Goal: Communication & Community: Share content

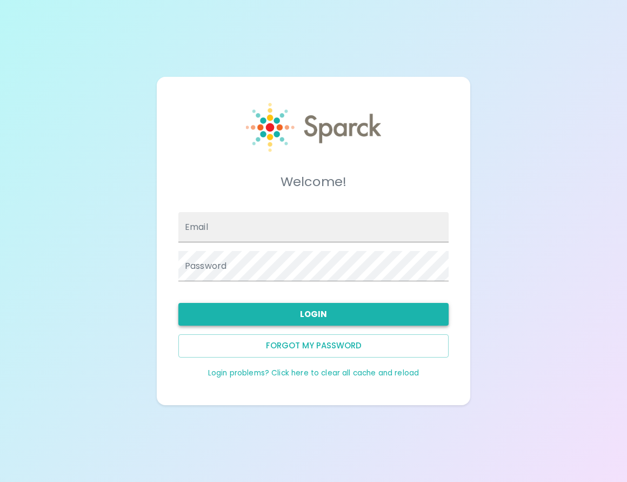
type input "[EMAIL_ADDRESS][DOMAIN_NAME]"
click at [303, 308] on button "Login" at bounding box center [313, 314] width 270 height 23
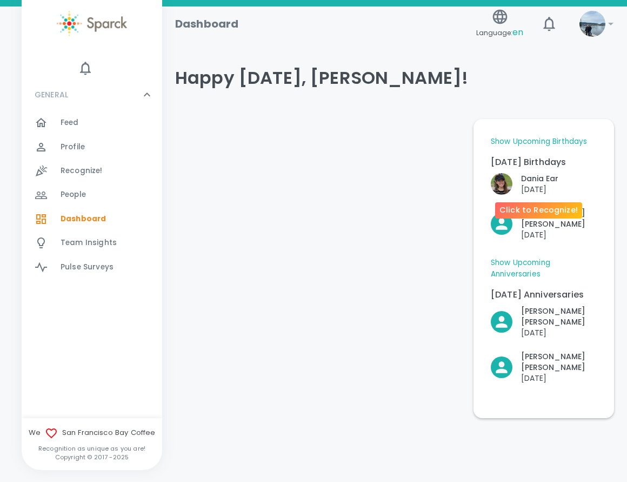
click at [537, 183] on p "[PERSON_NAME]" at bounding box center [539, 178] width 37 height 11
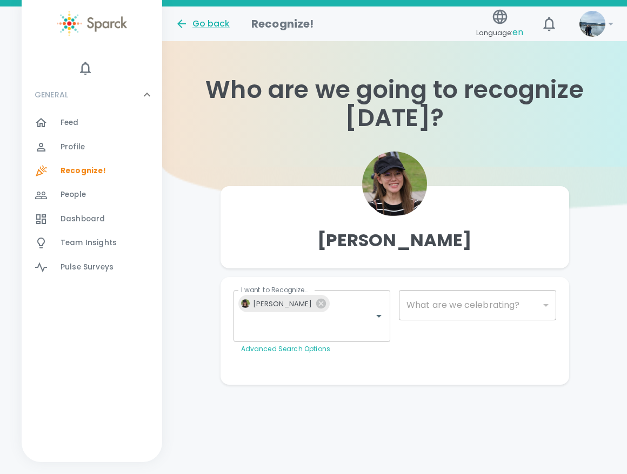
type input "2072"
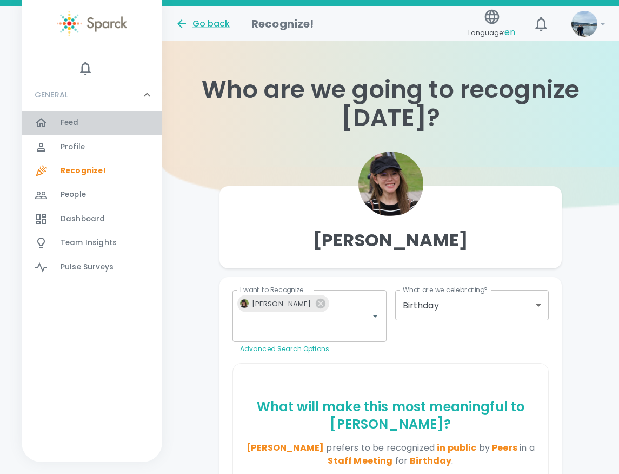
click at [62, 122] on span "Feed" at bounding box center [70, 122] width 18 height 11
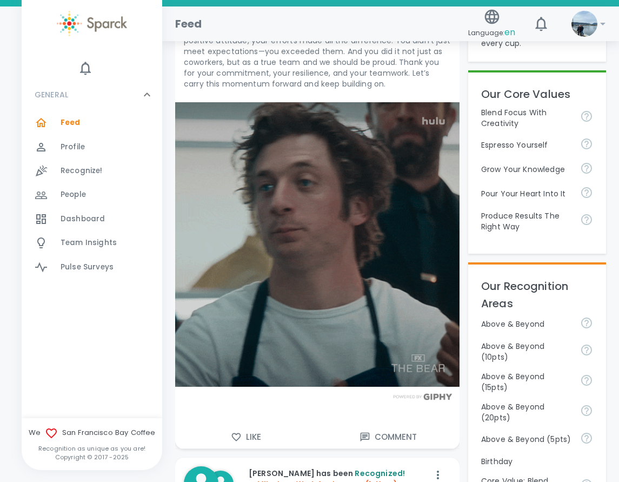
scroll to position [379, 0]
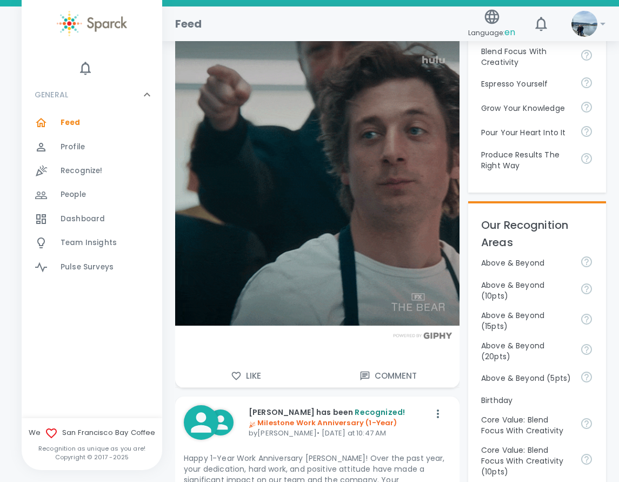
click at [247, 371] on button "Like" at bounding box center [246, 376] width 142 height 23
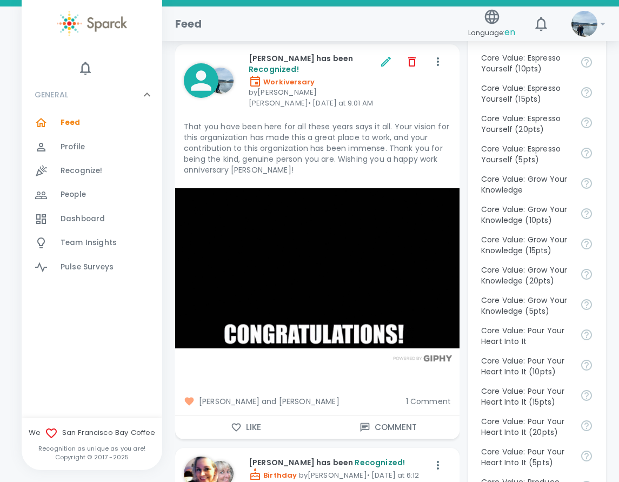
scroll to position [974, 0]
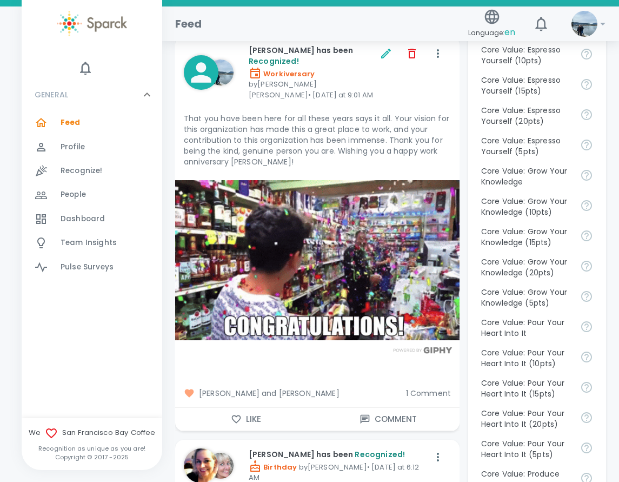
click at [414, 388] on span "1 Comment" at bounding box center [428, 393] width 45 height 11
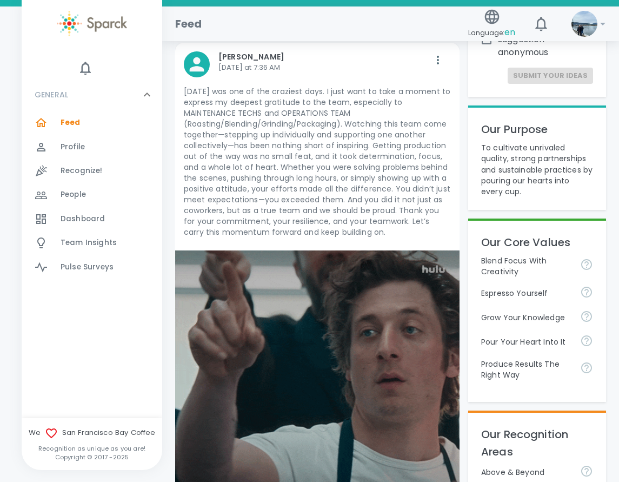
scroll to position [162, 0]
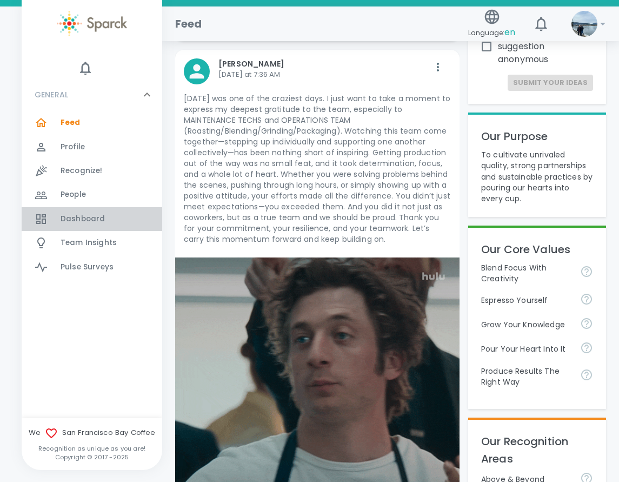
click at [103, 218] on div "Dashboard 0" at bounding box center [112, 218] width 102 height 15
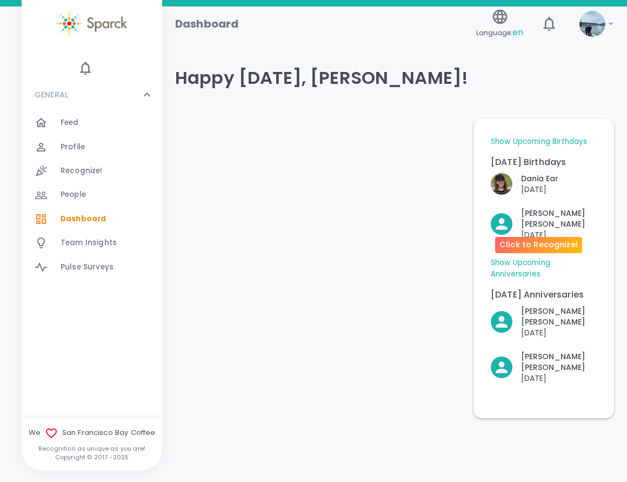
click at [560, 210] on p "[PERSON_NAME]" at bounding box center [559, 219] width 76 height 22
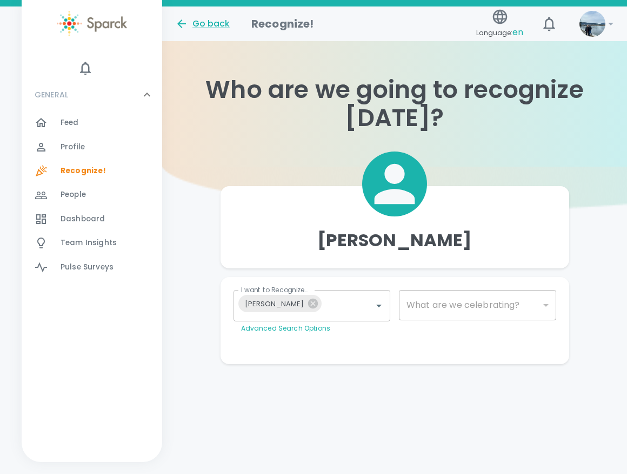
type input "2072"
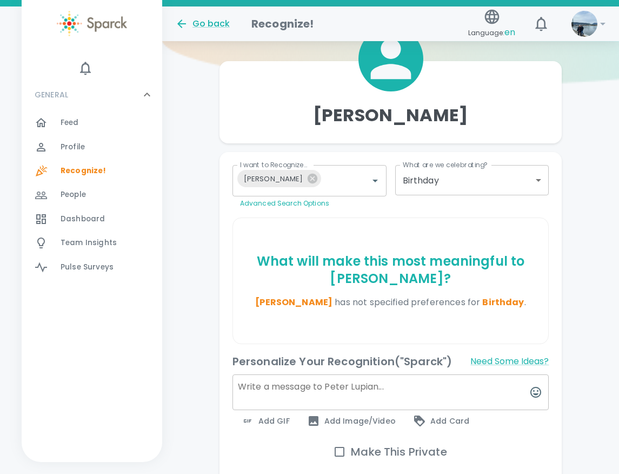
scroll to position [162, 0]
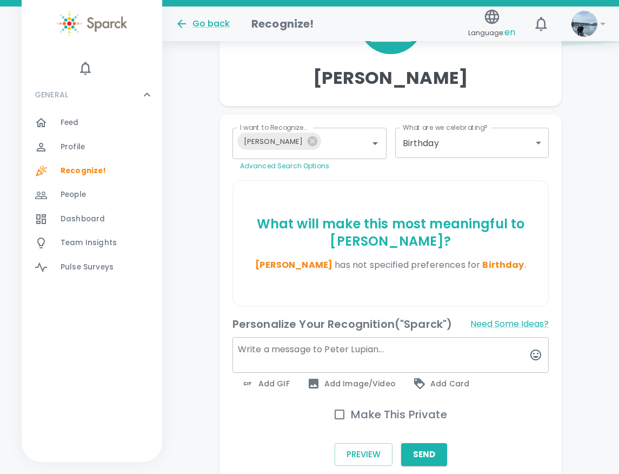
click at [336, 345] on textarea at bounding box center [391, 355] width 317 height 36
click at [277, 353] on textarea at bounding box center [391, 355] width 317 height 36
type textarea "Happy birthday [PERSON_NAME]! Hope you have a great day!"
click at [261, 385] on span "Add GIF" at bounding box center [265, 383] width 49 height 13
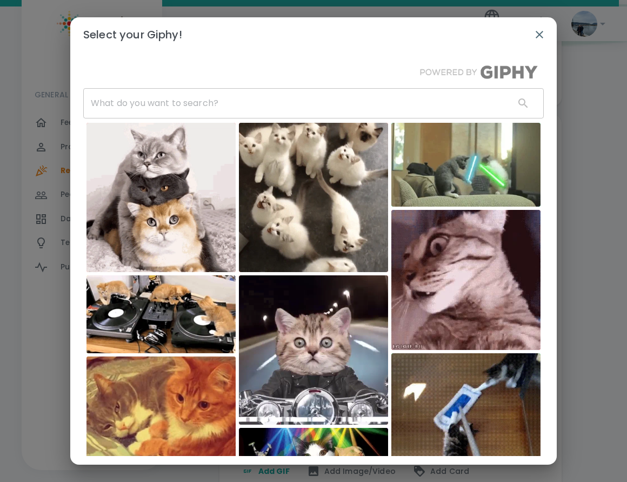
click at [200, 107] on input "text" at bounding box center [294, 103] width 423 height 30
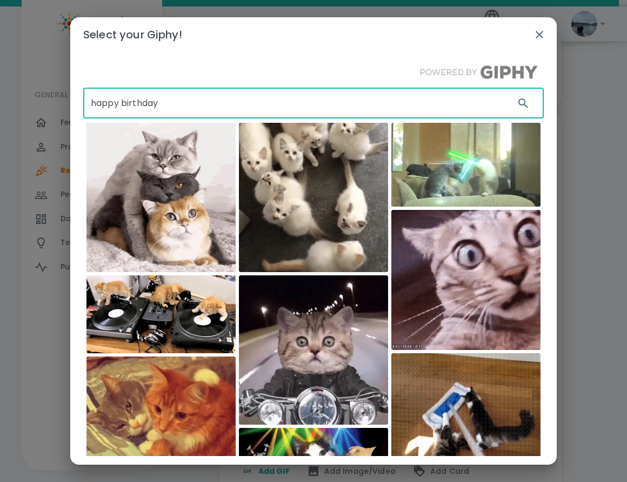
type input "happy birthday"
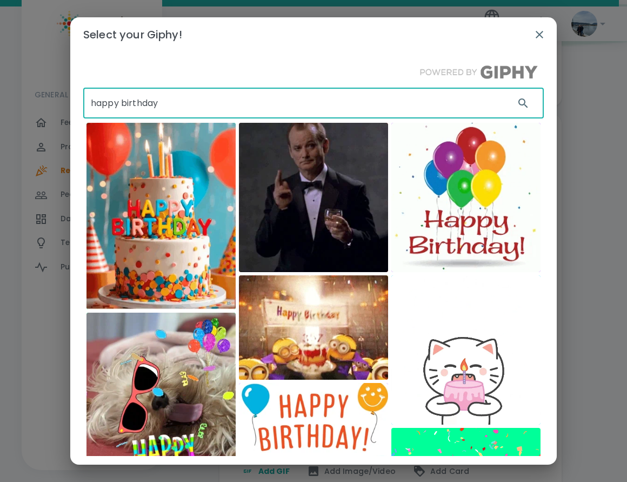
click at [441, 208] on img at bounding box center [466, 197] width 149 height 149
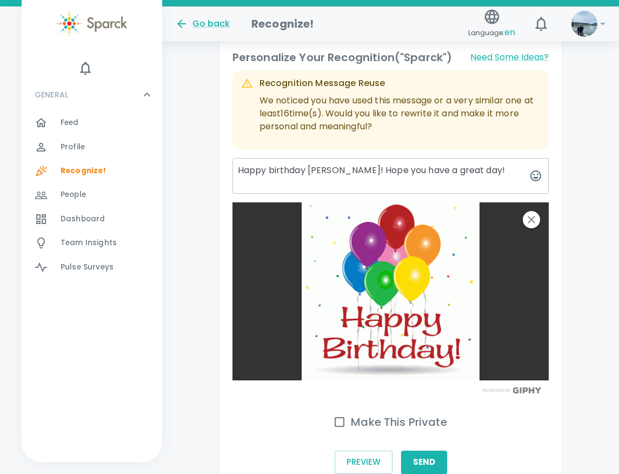
scroll to position [490, 0]
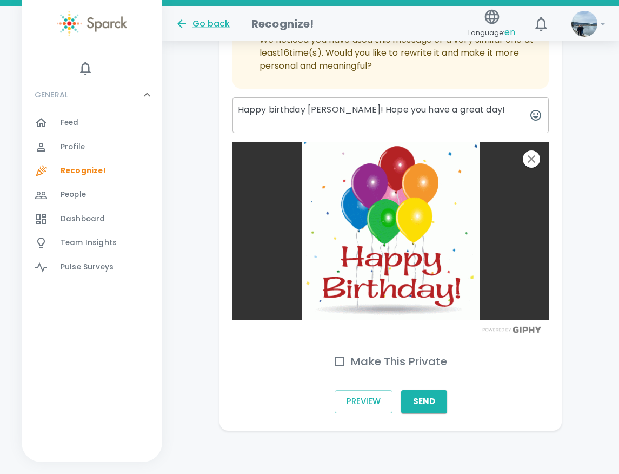
click at [338, 358] on input "Make This Private" at bounding box center [339, 361] width 23 height 23
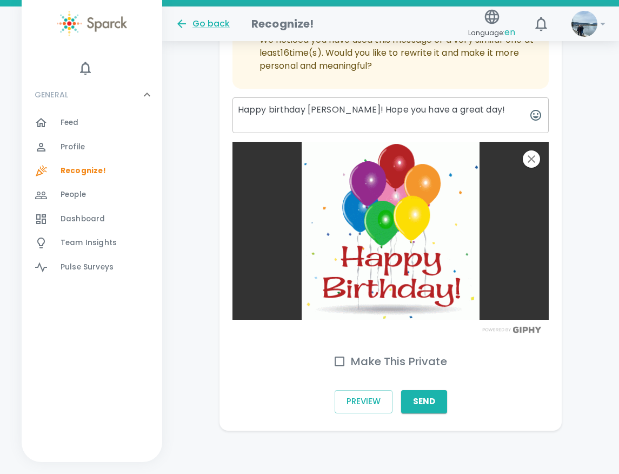
checkbox input "true"
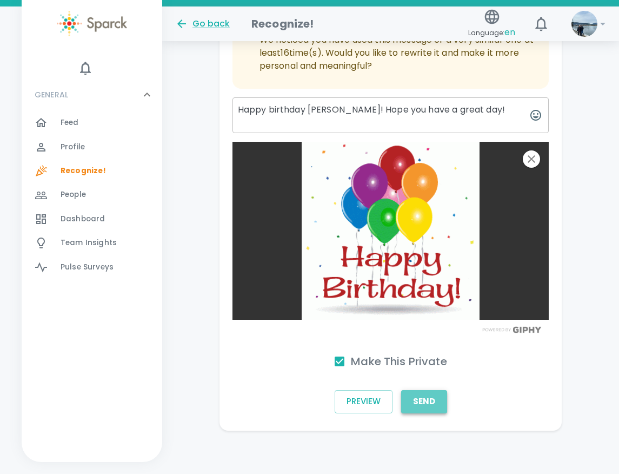
click at [419, 407] on button "Send" at bounding box center [424, 401] width 46 height 23
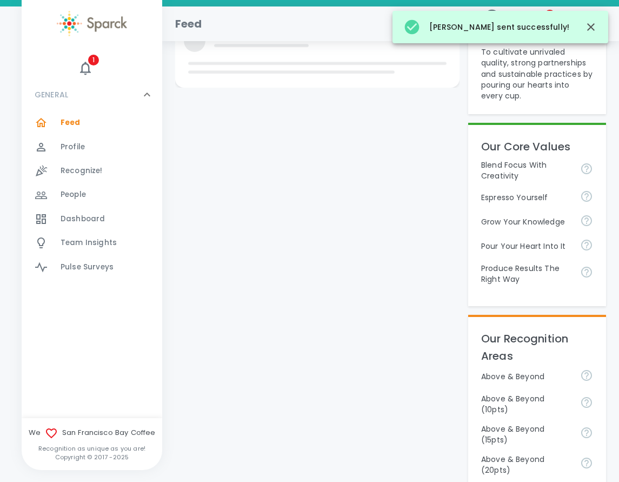
scroll to position [270, 0]
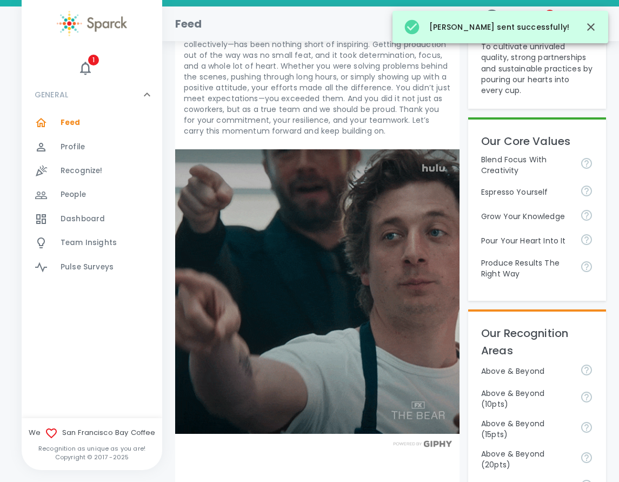
click at [85, 227] on div "Dashboard 0" at bounding box center [92, 219] width 141 height 24
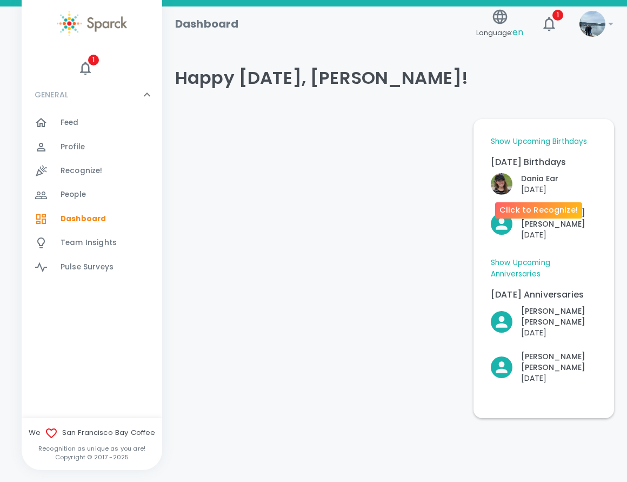
click at [538, 183] on p "[PERSON_NAME]" at bounding box center [539, 178] width 37 height 11
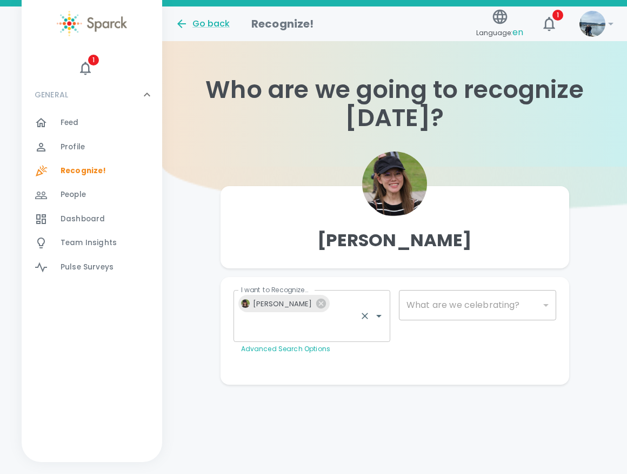
type input "2072"
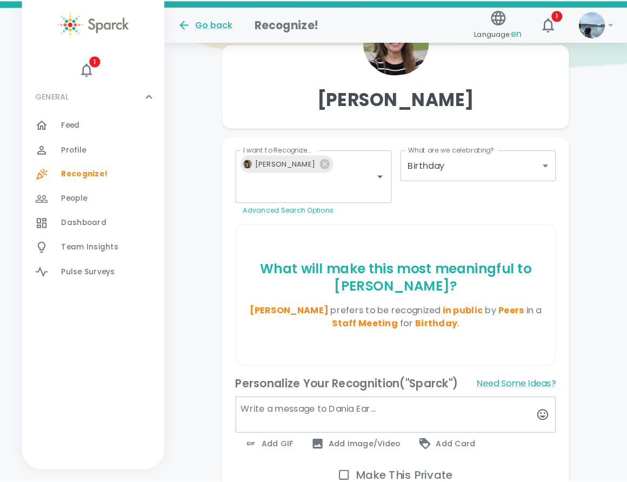
scroll to position [162, 0]
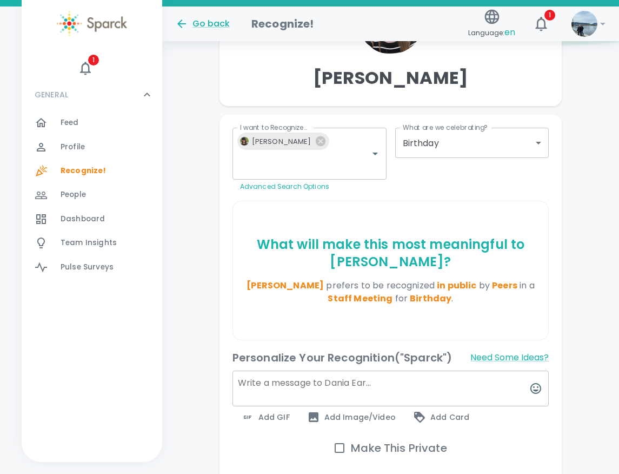
click at [279, 371] on textarea at bounding box center [391, 389] width 317 height 36
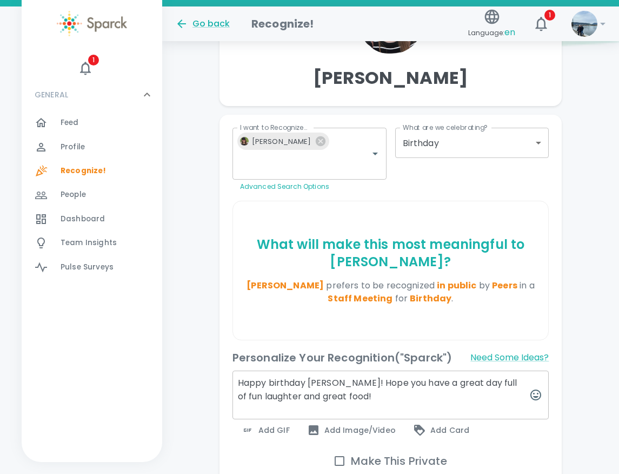
drag, startPoint x: 319, startPoint y: 376, endPoint x: 300, endPoint y: 376, distance: 19.5
click at [300, 376] on textarea "Happy birthday [PERSON_NAME]! Hope you have a great day full of fun laughter an…" at bounding box center [391, 395] width 317 height 49
click at [385, 371] on textarea "Happy birthday [PERSON_NAME]! Hope you have a great day full of fun laughter an…" at bounding box center [391, 395] width 317 height 49
click at [502, 371] on textarea "Happy birthday [PERSON_NAME]! Hope you have a great day full of fun laughter an…" at bounding box center [391, 395] width 317 height 49
click at [418, 389] on textarea "Happy birthday [PERSON_NAME]! Hope you have a great day full of fun, laughter a…" at bounding box center [391, 395] width 317 height 49
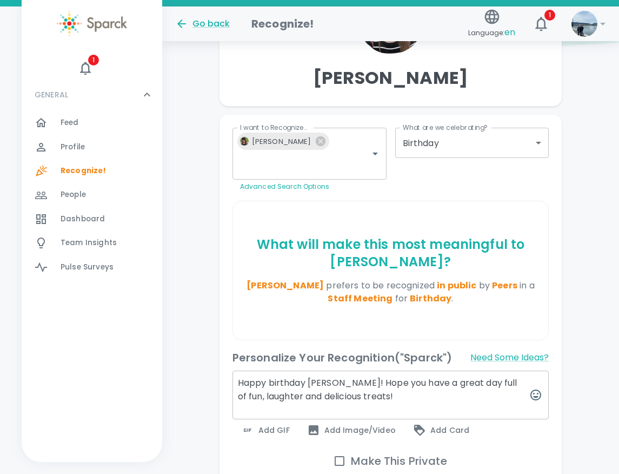
click at [501, 371] on textarea "Happy birthday [PERSON_NAME]! Hope you have a great day full of fun, laughter a…" at bounding box center [391, 395] width 317 height 49
click at [416, 371] on textarea "Happy birthday [PERSON_NAME]! Hope you have a great day full of love, laughter …" at bounding box center [391, 395] width 317 height 49
type textarea "Happy birthday [PERSON_NAME]! Hope you have a great day full of love, laughter …"
click at [278, 424] on span "Add GIF" at bounding box center [265, 430] width 49 height 13
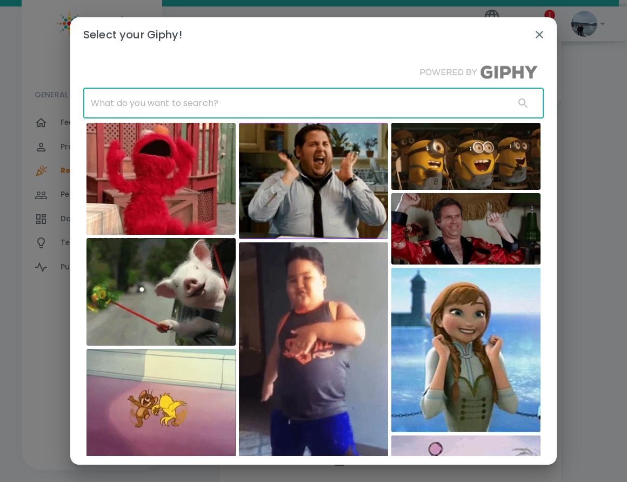
click at [217, 94] on input "text" at bounding box center [294, 103] width 423 height 30
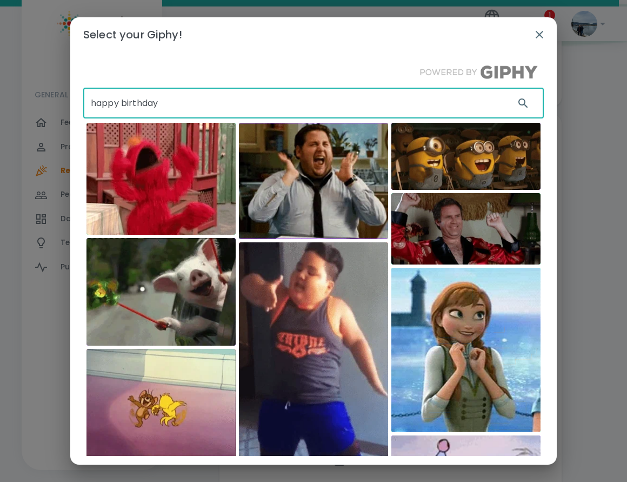
type input "happy birthday"
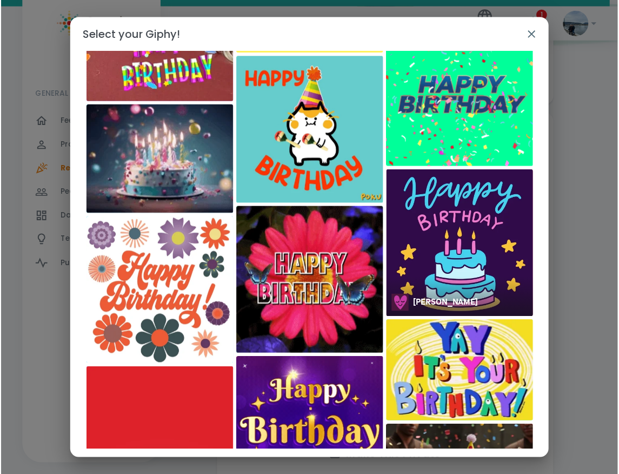
scroll to position [416, 0]
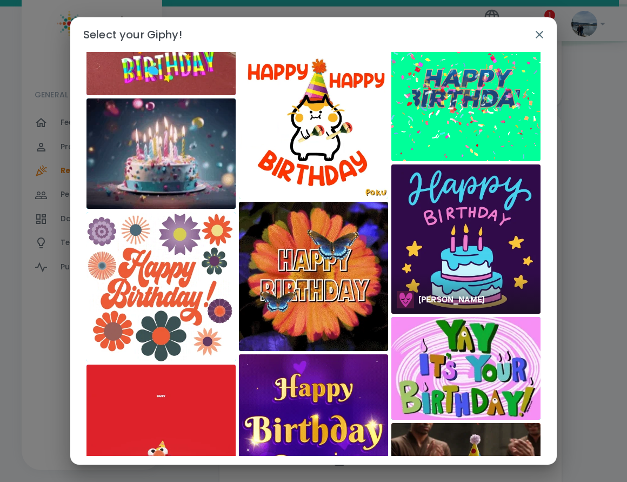
click at [520, 255] on img at bounding box center [466, 238] width 149 height 149
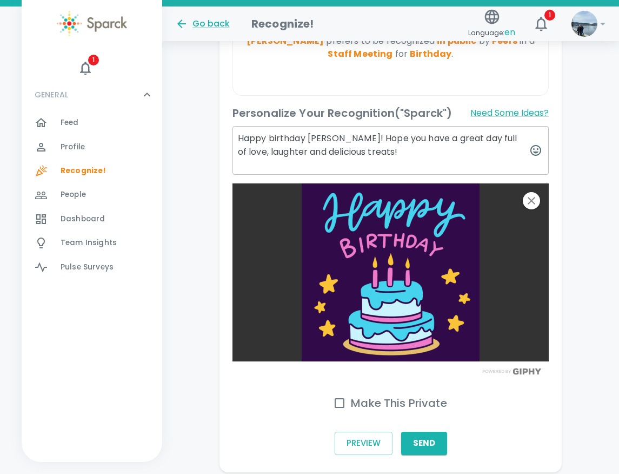
scroll to position [428, 0]
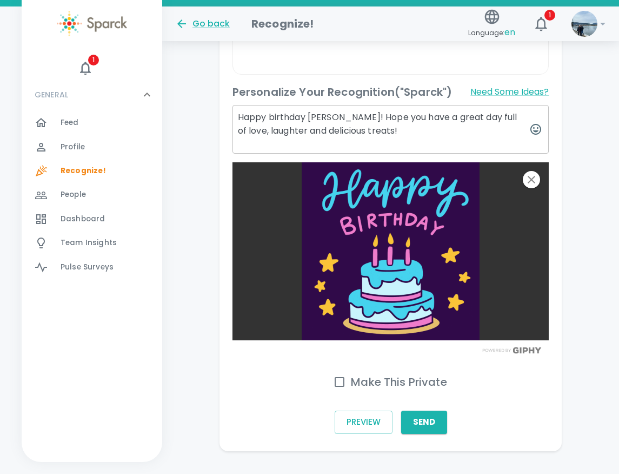
click at [357, 373] on h6 "Make This Private" at bounding box center [399, 381] width 96 height 17
click at [351, 371] on input "Make This Private" at bounding box center [339, 382] width 23 height 23
checkbox input "true"
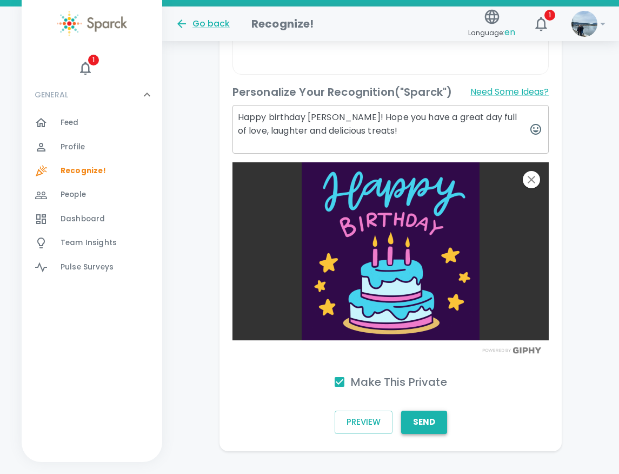
click at [426, 411] on button "Send" at bounding box center [424, 422] width 46 height 23
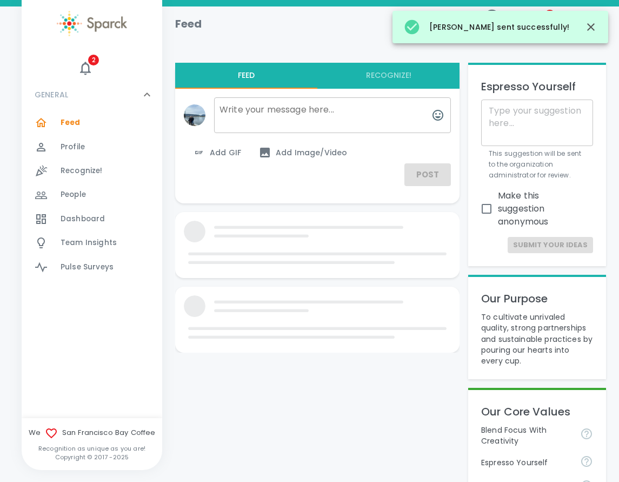
click at [85, 217] on span "Dashboard" at bounding box center [83, 219] width 44 height 11
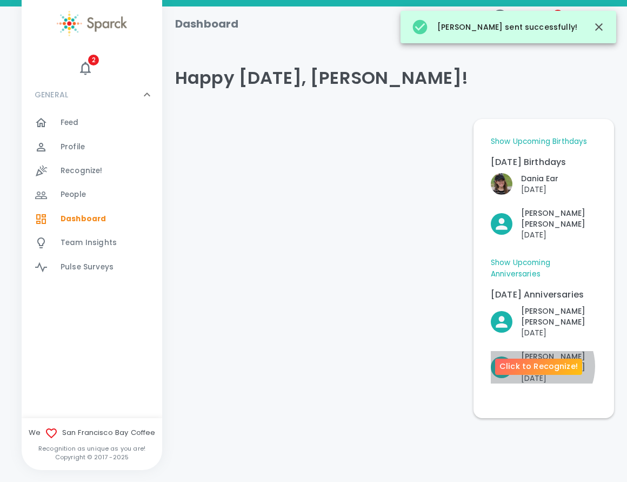
click at [538, 373] on p "[DATE]" at bounding box center [559, 378] width 76 height 11
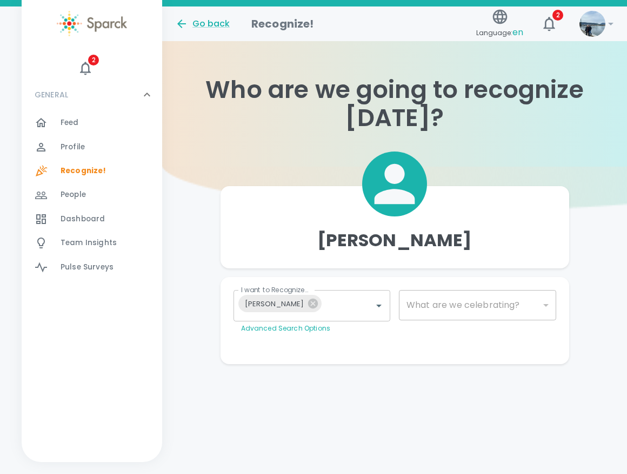
type input "2073"
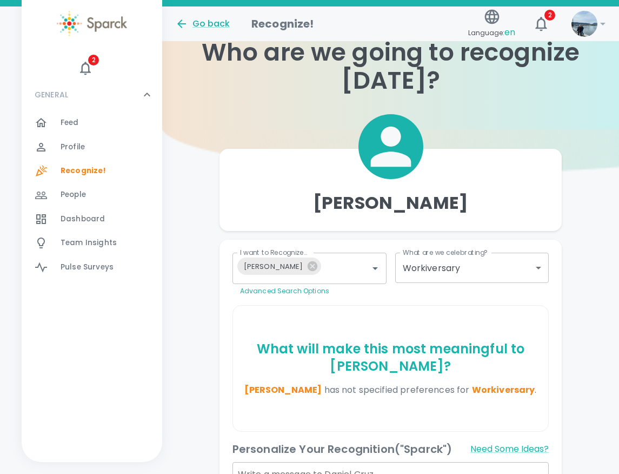
scroll to position [54, 0]
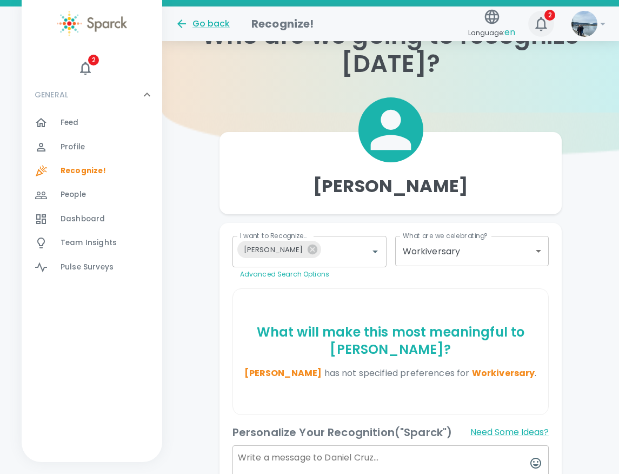
click at [544, 21] on icon "button" at bounding box center [540, 24] width 11 height 14
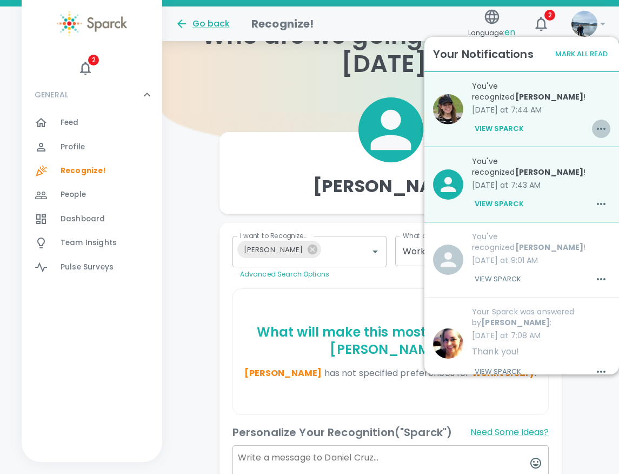
click at [597, 128] on icon "button" at bounding box center [601, 129] width 9 height 2
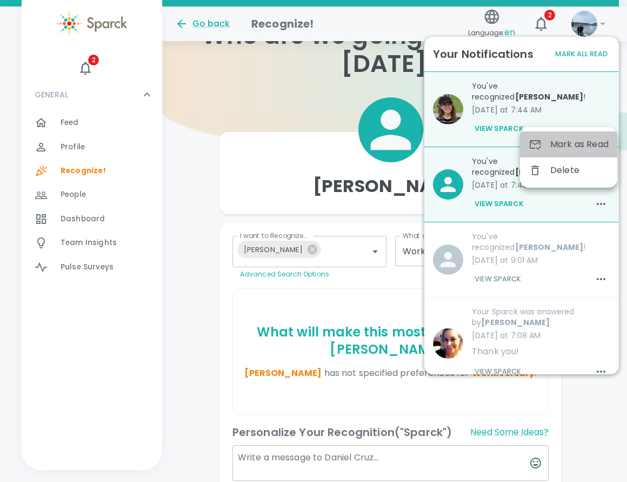
click at [590, 144] on span "Mark as Read" at bounding box center [580, 144] width 58 height 13
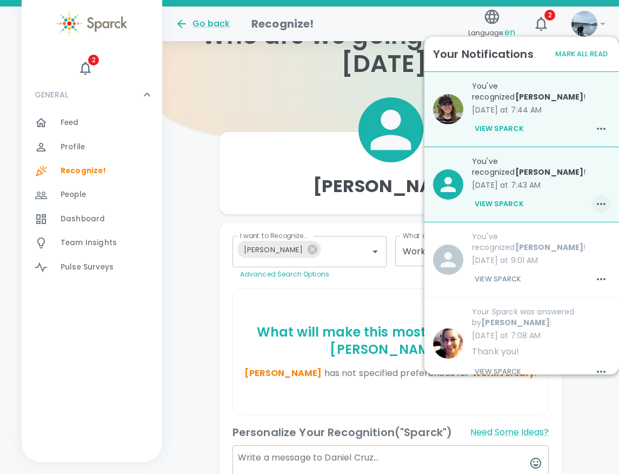
click at [595, 197] on icon "button" at bounding box center [601, 203] width 13 height 13
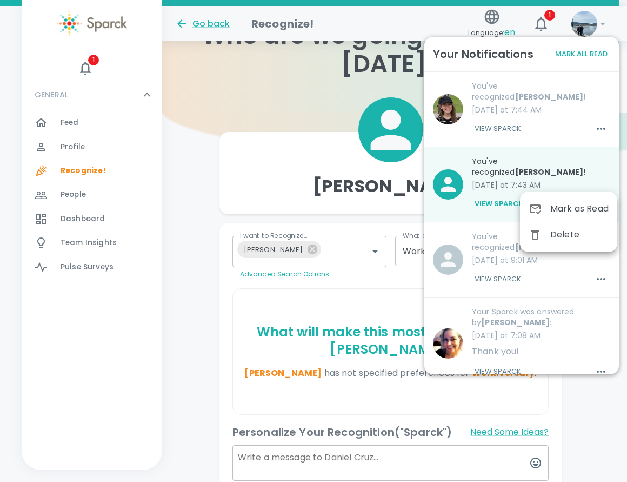
click at [591, 200] on div "Mark as Read" at bounding box center [568, 209] width 97 height 26
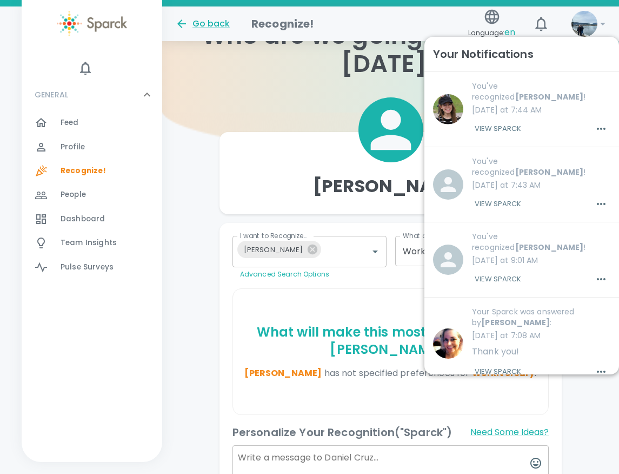
click at [82, 127] on div "Feed 0" at bounding box center [112, 122] width 102 height 15
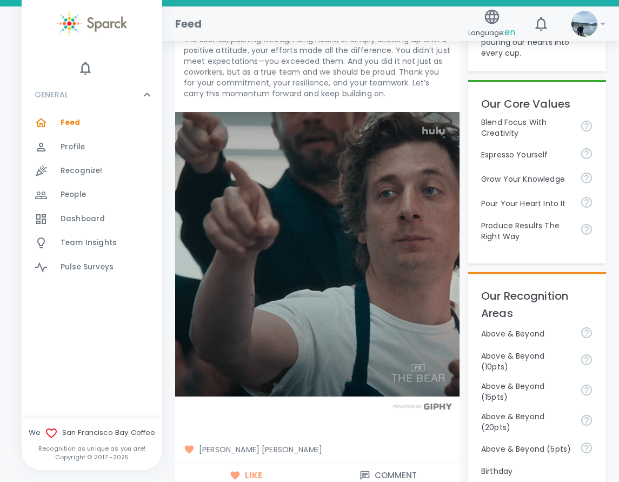
scroll to position [379, 0]
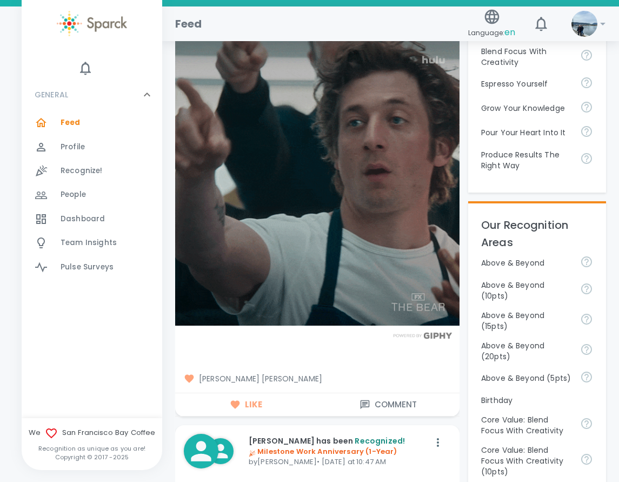
click at [384, 399] on button "Comment" at bounding box center [389, 404] width 142 height 23
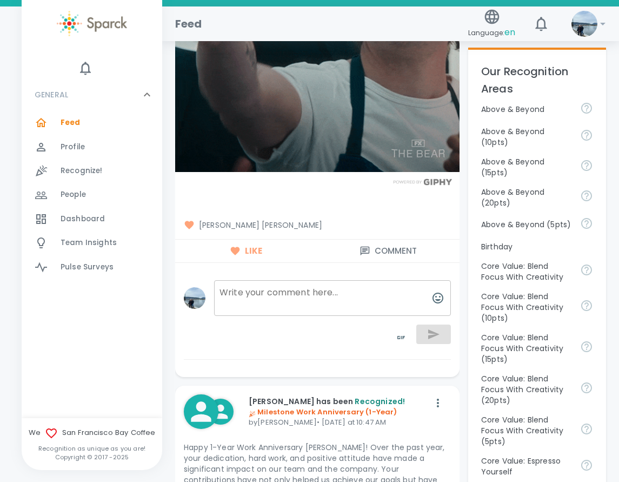
scroll to position [541, 0]
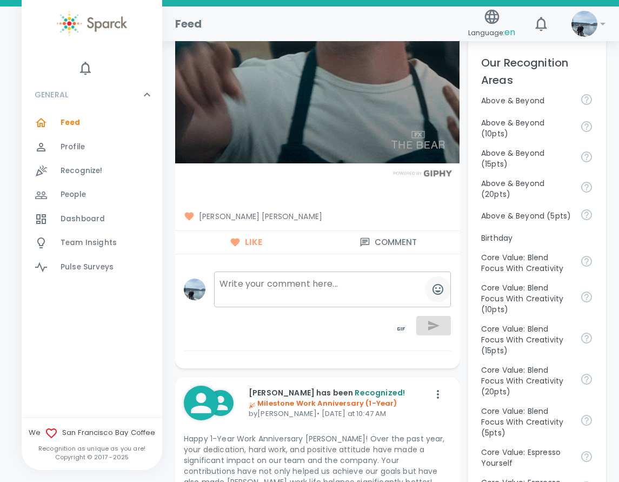
click at [435, 287] on icon "button" at bounding box center [438, 289] width 13 height 13
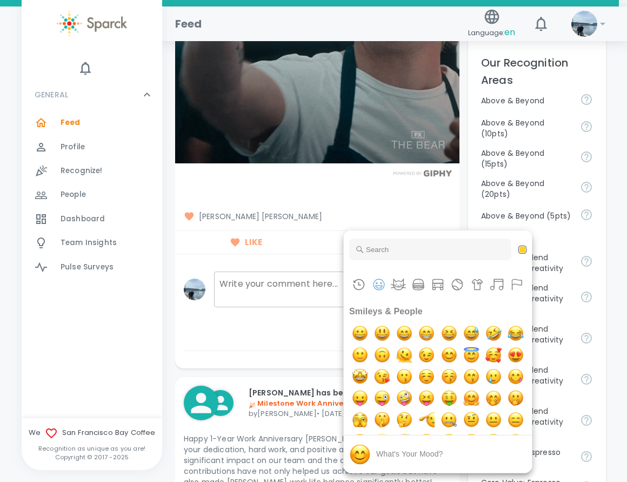
click at [164, 349] on div at bounding box center [313, 241] width 627 height 482
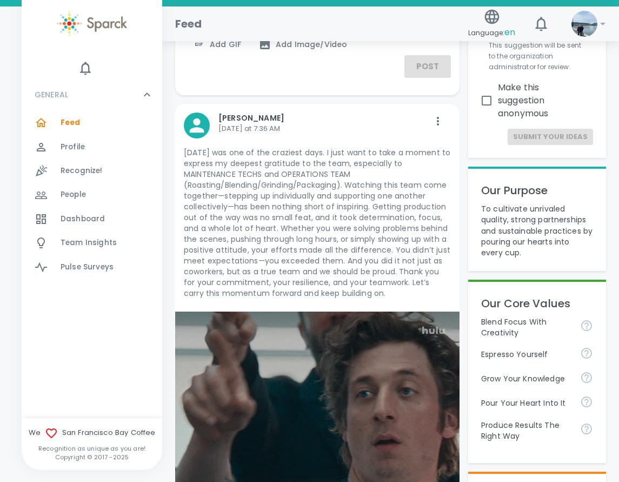
scroll to position [0, 0]
